Goal: Task Accomplishment & Management: Manage account settings

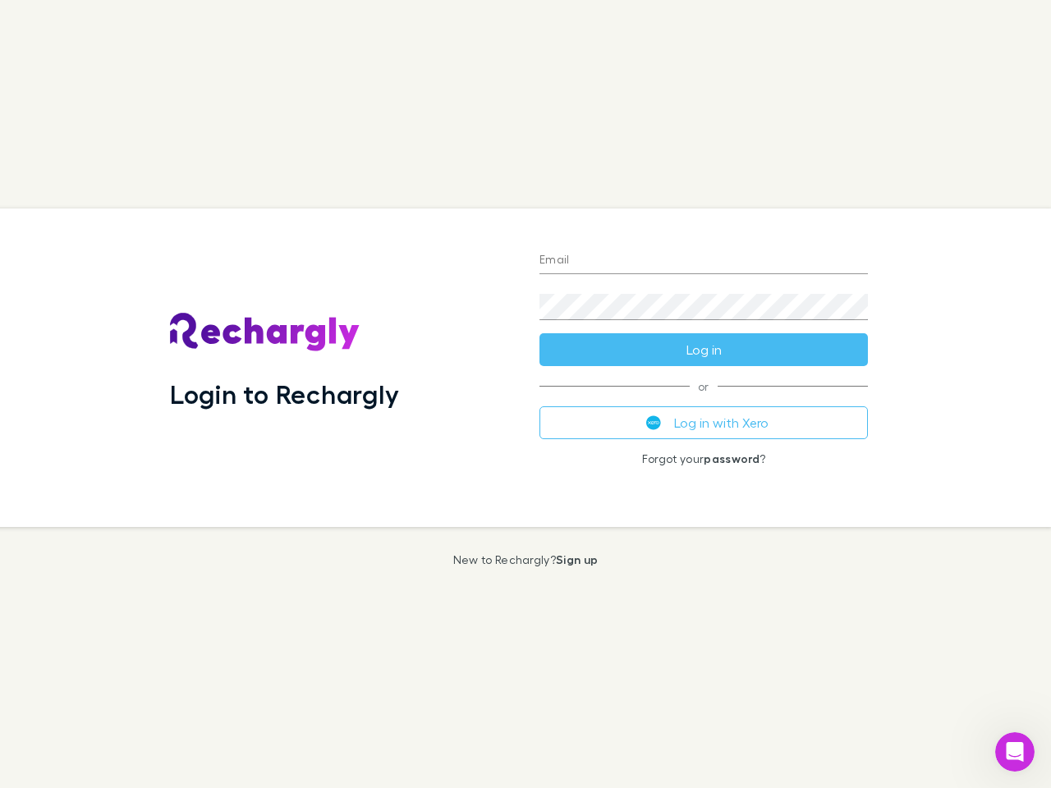
click at [525, 394] on div "Login to Rechargly" at bounding box center [341, 367] width 369 height 318
click at [703, 261] on input "Email" at bounding box center [703, 261] width 328 height 26
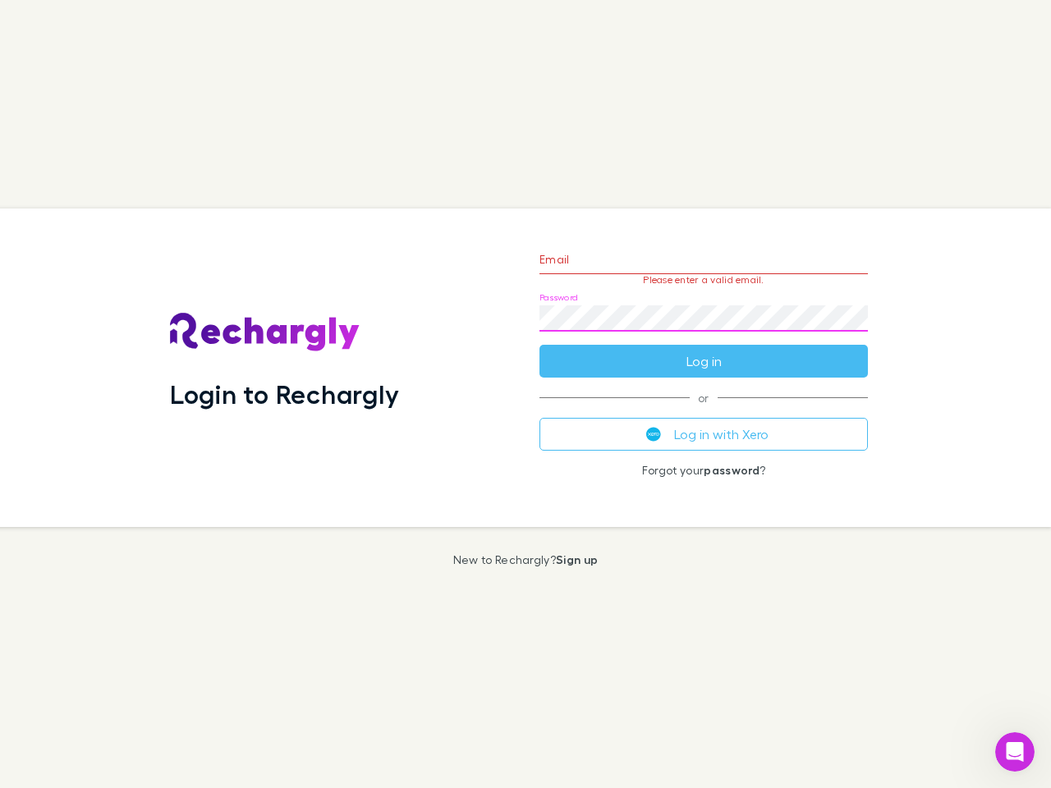
click at [703, 350] on form "Email Please enter a valid email. Password Log in" at bounding box center [703, 306] width 328 height 143
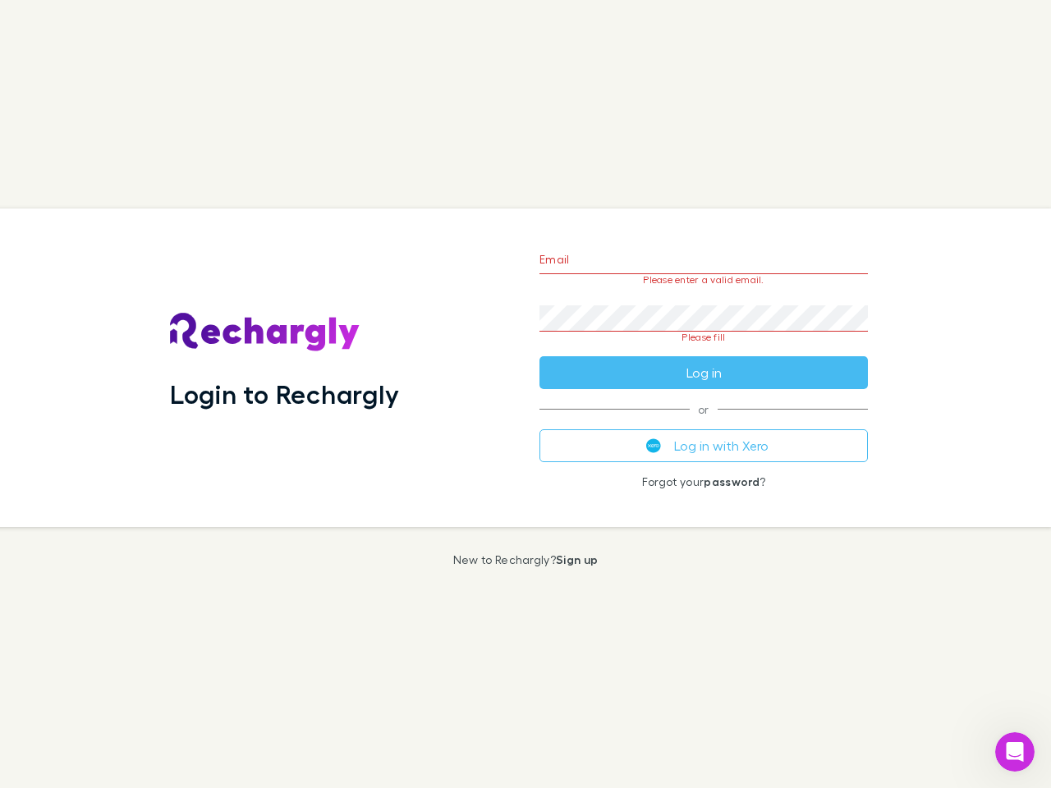
click at [703, 423] on div "Email Please enter a valid email. Password Please fill Log in or Log in with Xe…" at bounding box center [703, 367] width 355 height 318
click at [1015, 752] on icon "Open Intercom Messenger" at bounding box center [1014, 752] width 27 height 27
